Goal: Navigation & Orientation: Find specific page/section

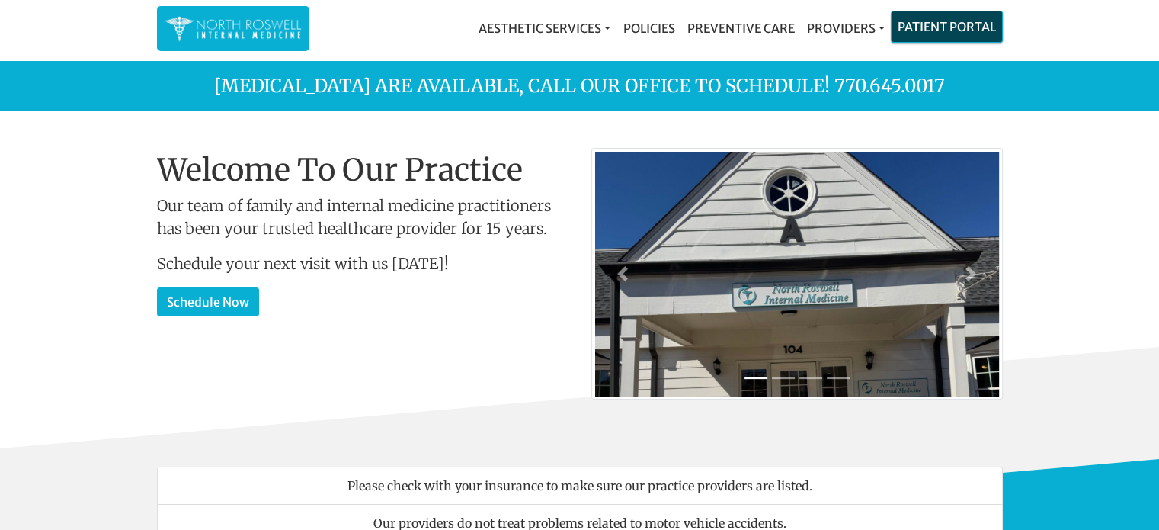
click at [934, 37] on link "Patient Portal" at bounding box center [946, 26] width 110 height 30
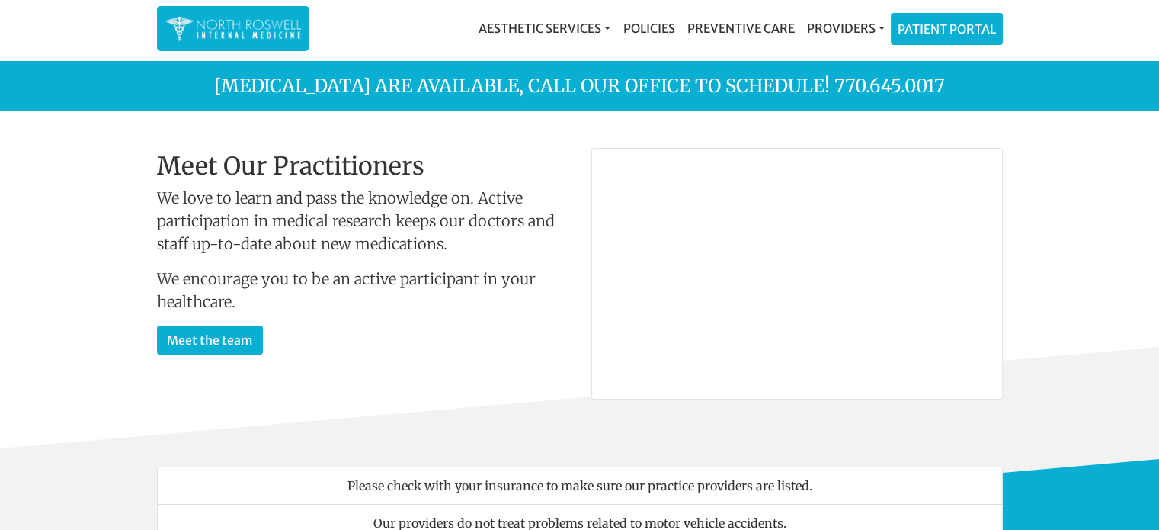
scroll to position [76, 0]
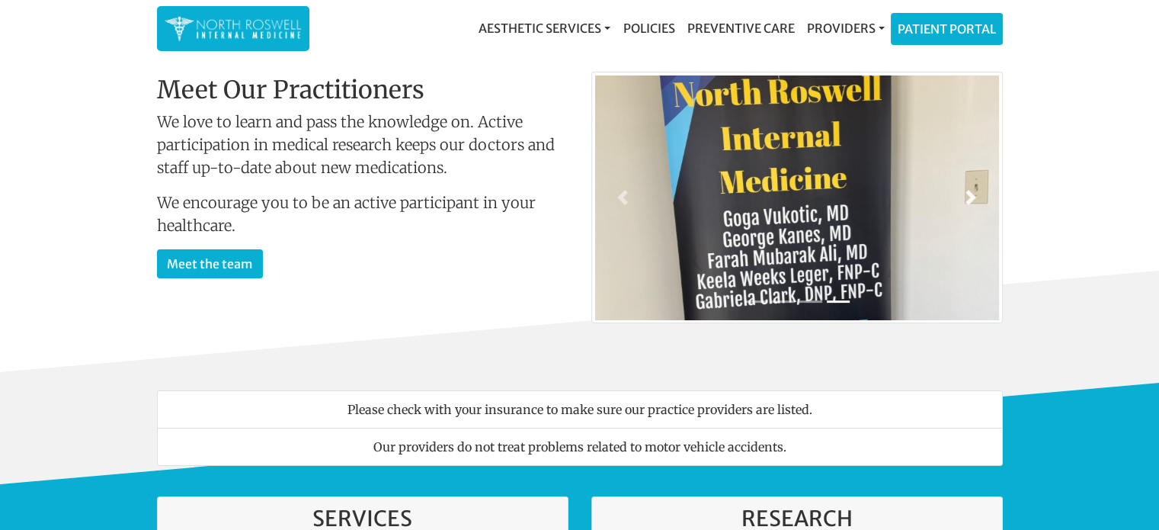
click at [974, 190] on span at bounding box center [970, 197] width 15 height 15
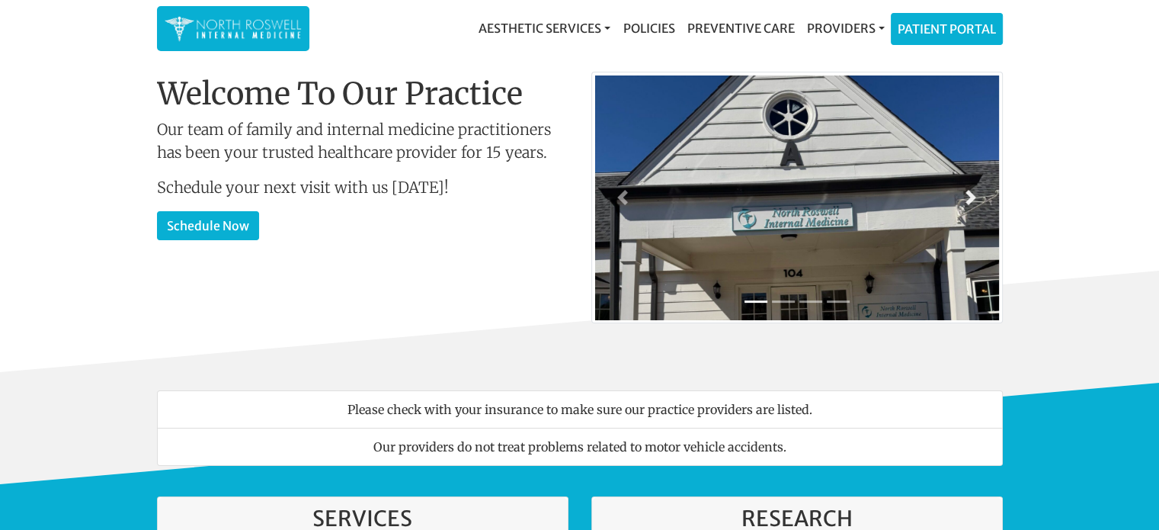
click at [974, 190] on span at bounding box center [970, 197] width 15 height 15
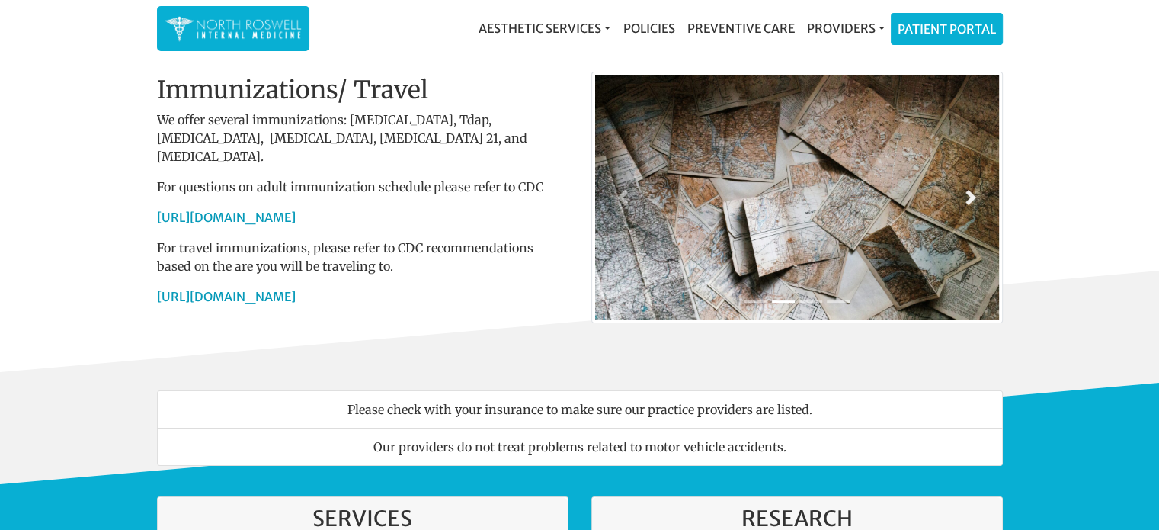
click at [974, 190] on span at bounding box center [970, 197] width 15 height 15
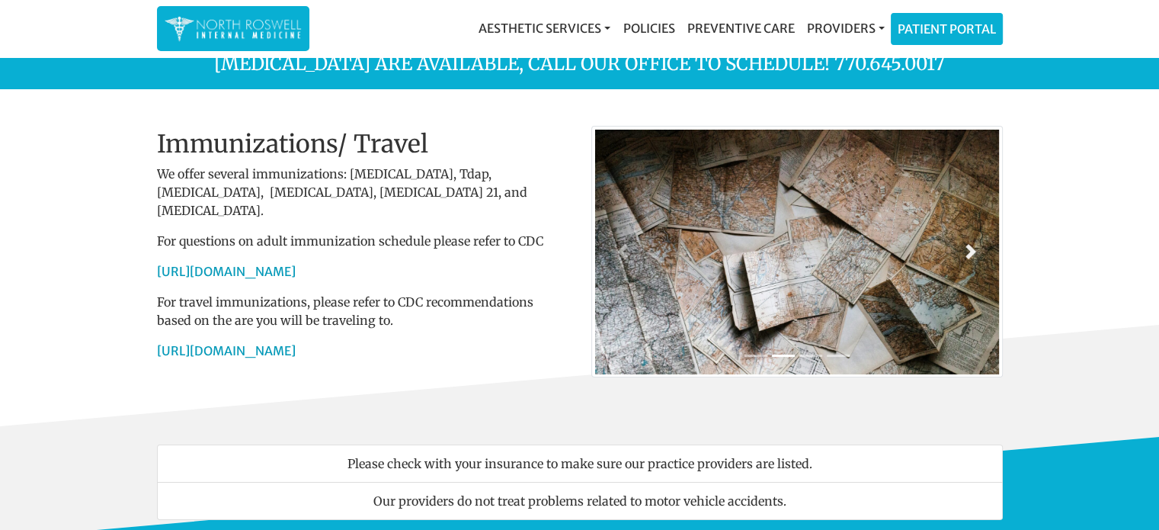
scroll to position [0, 0]
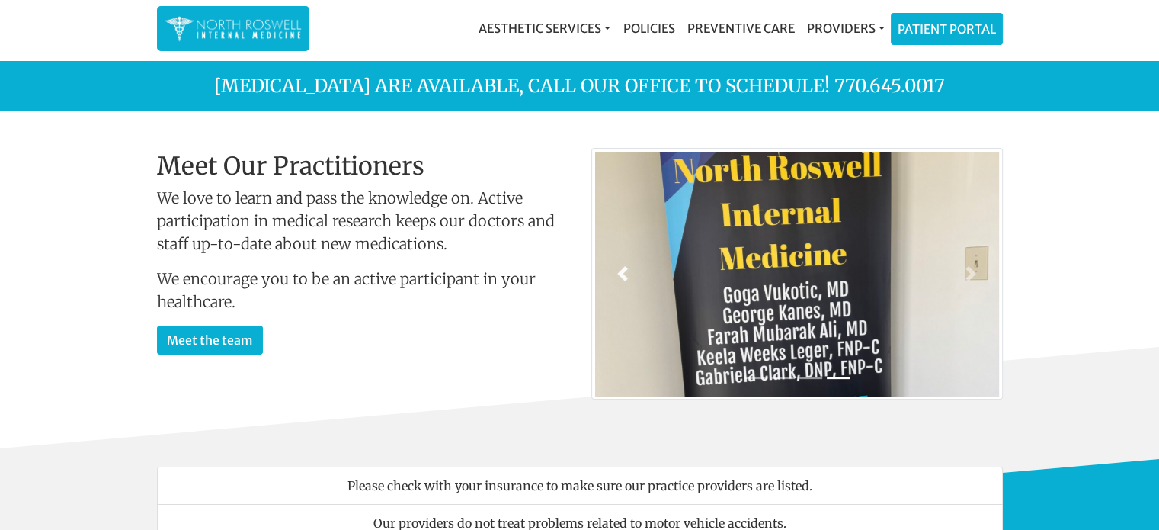
click at [626, 277] on span at bounding box center [622, 273] width 15 height 15
click at [627, 267] on span at bounding box center [622, 273] width 15 height 15
click at [626, 262] on link "Previous" at bounding box center [623, 274] width 62 height 250
click at [619, 270] on span at bounding box center [622, 273] width 15 height 15
